Goal: Book appointment/travel/reservation

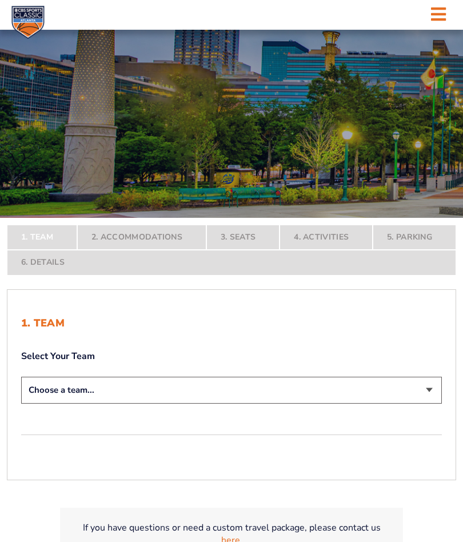
scroll to position [59, 0]
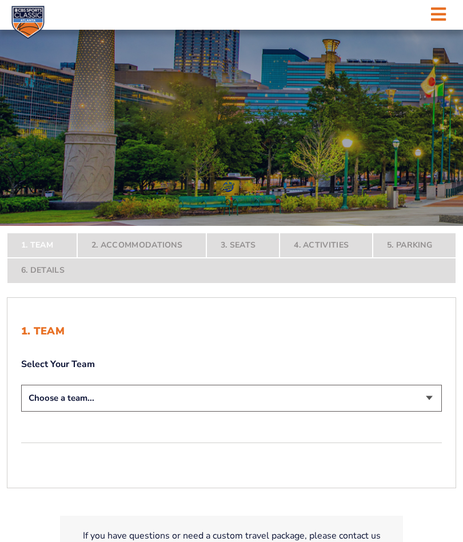
click at [428, 399] on select "Choose a team... [US_STATE] Wildcats [US_STATE] State Buckeyes [US_STATE] Tar H…" at bounding box center [231, 398] width 421 height 27
select select "12956"
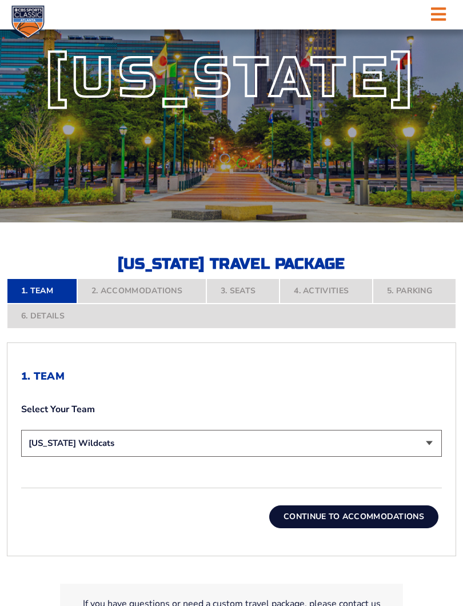
click at [388, 516] on button "Continue To Accommodations" at bounding box center [353, 517] width 169 height 23
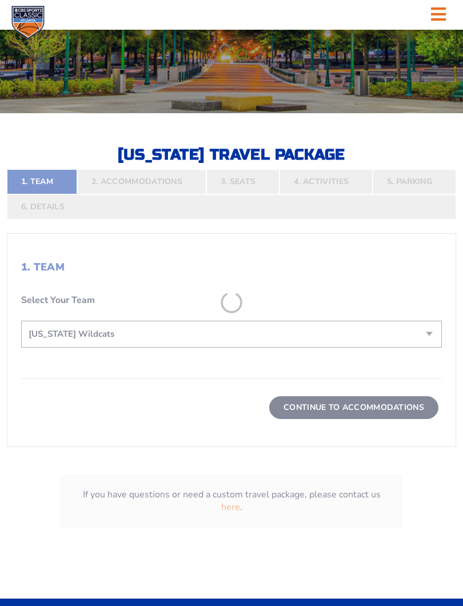
scroll to position [256, 0]
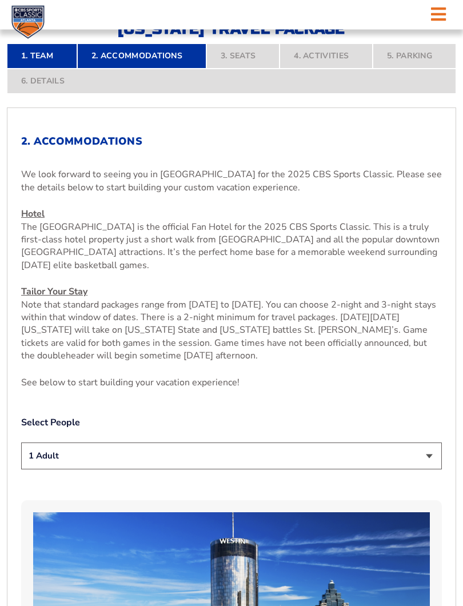
click at [431, 456] on select "1 Adult 2 Adults 3 Adults 4 Adults 2 Adults + 1 Child 2 Adults + 2 Children 2 A…" at bounding box center [231, 456] width 421 height 27
select select "2 Adults"
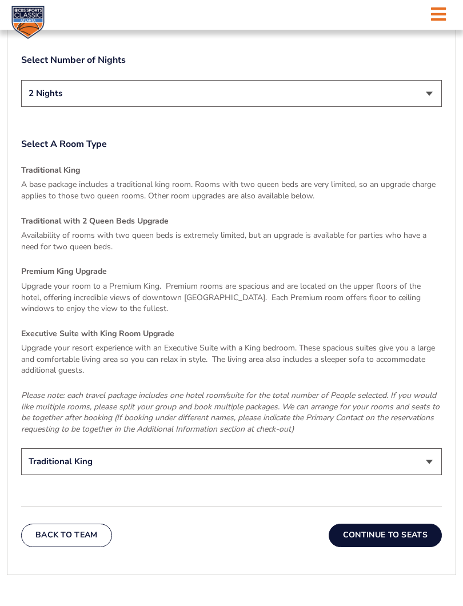
scroll to position [1546, 0]
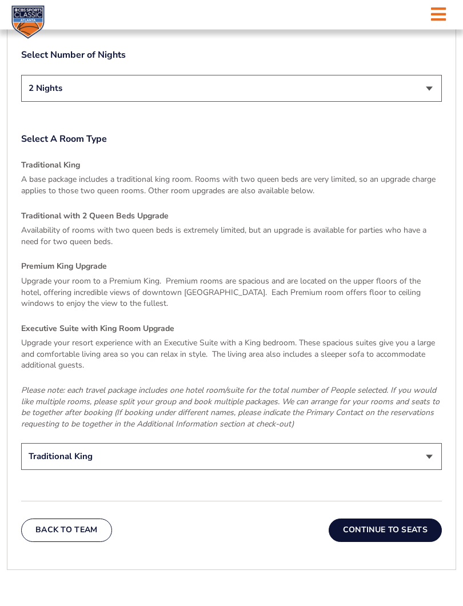
click at [429, 444] on select "Traditional King Traditional with 2 Queen Beds Upgrade (+$95 per night) Premium…" at bounding box center [231, 457] width 421 height 27
select select "Premium King Upgrade"
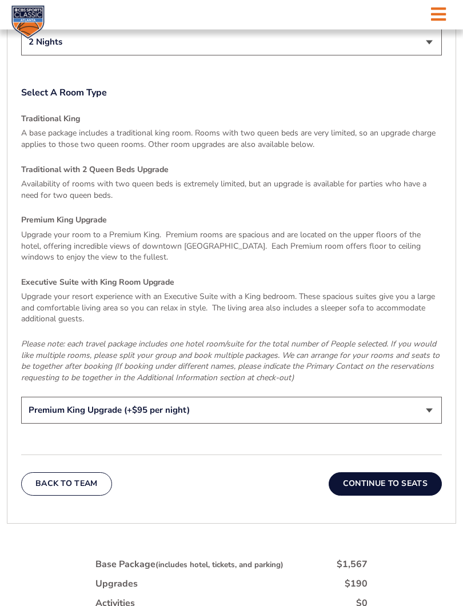
scroll to position [1609, 0]
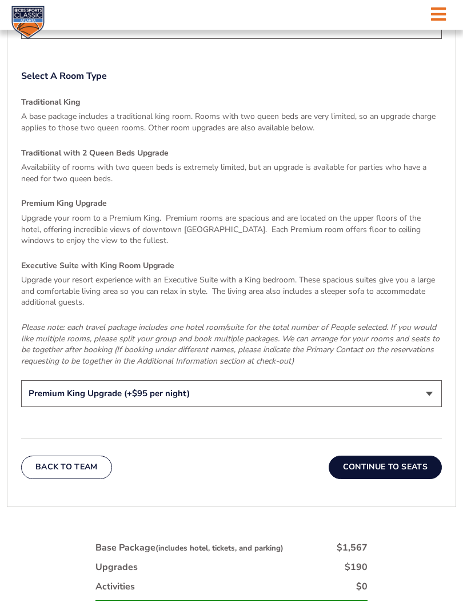
click at [409, 456] on button "Continue To Seats" at bounding box center [385, 467] width 113 height 23
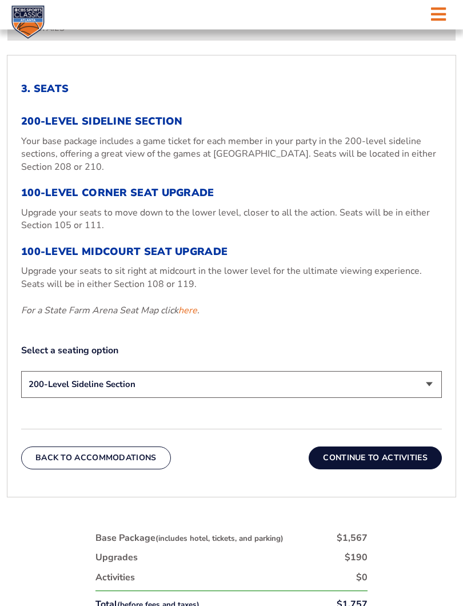
scroll to position [392, 0]
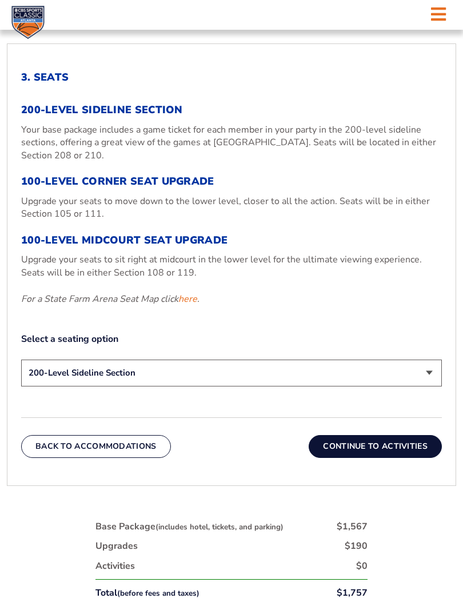
click at [432, 373] on select "200-Level Sideline Section 100-Level Corner Seat Upgrade (+$120 per person) 100…" at bounding box center [231, 373] width 421 height 27
select select "100-Level Midcourt Seat Upgrade"
click at [391, 470] on div "1. Team Select Your Team Choose a team... [US_STATE] Wildcats [US_STATE] State …" at bounding box center [232, 264] width 450 height 443
click at [399, 444] on button "Continue To Activities" at bounding box center [375, 446] width 133 height 23
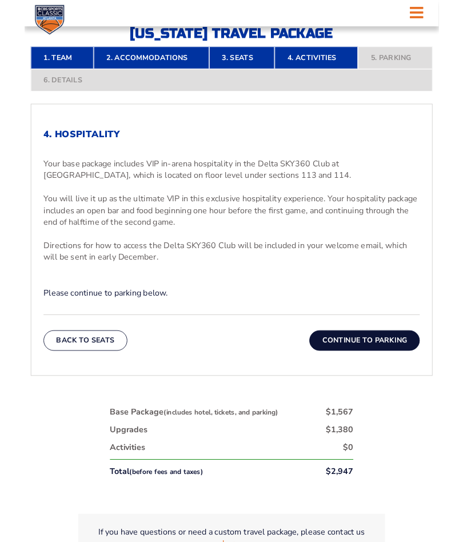
scroll to position [320, 0]
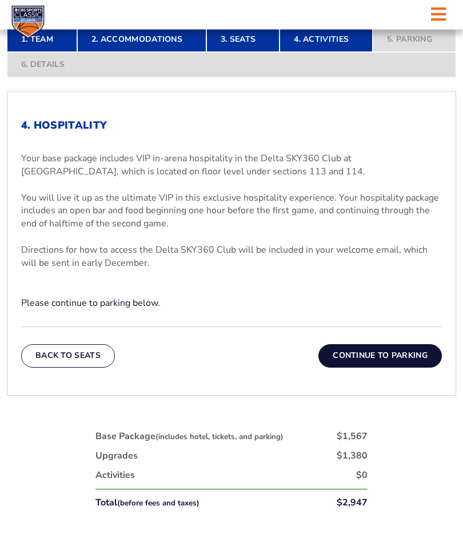
click at [403, 353] on button "Continue To Parking" at bounding box center [381, 356] width 124 height 23
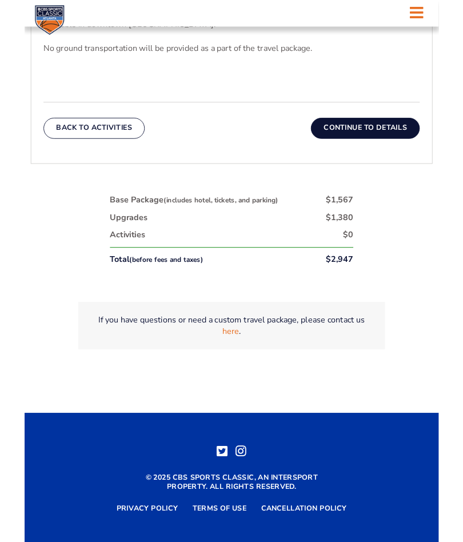
scroll to position [507, 0]
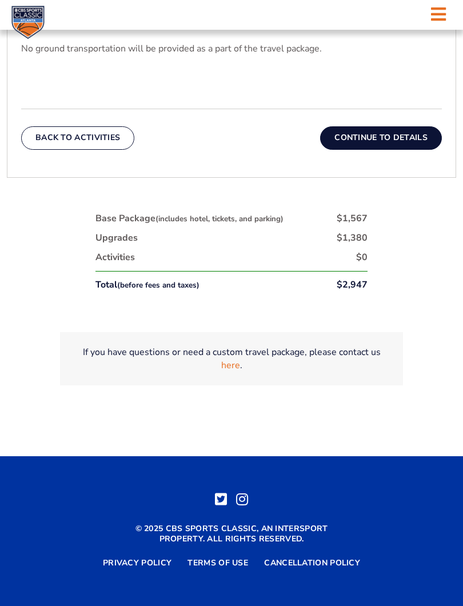
click at [231, 364] on link "here" at bounding box center [230, 365] width 19 height 13
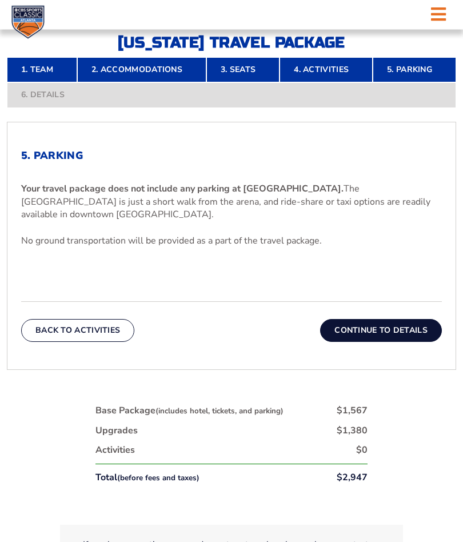
scroll to position [275, 0]
